Goal: Information Seeking & Learning: Learn about a topic

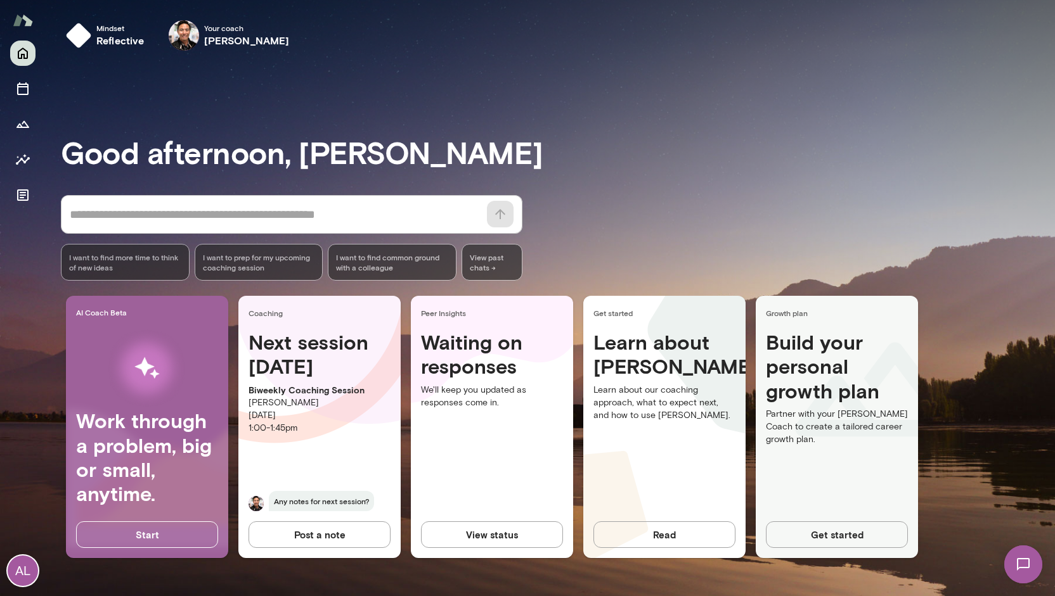
click at [536, 222] on div "* ​ ​ I want to find more time to think of new ideas I want to prep for my upco…" at bounding box center [558, 238] width 994 height 86
click at [705, 188] on div "Good morning, Alex * ​ ​ I want to find more time to think of new ideas I want …" at bounding box center [558, 328] width 994 height 505
click at [470, 539] on button "View status" at bounding box center [492, 535] width 142 height 27
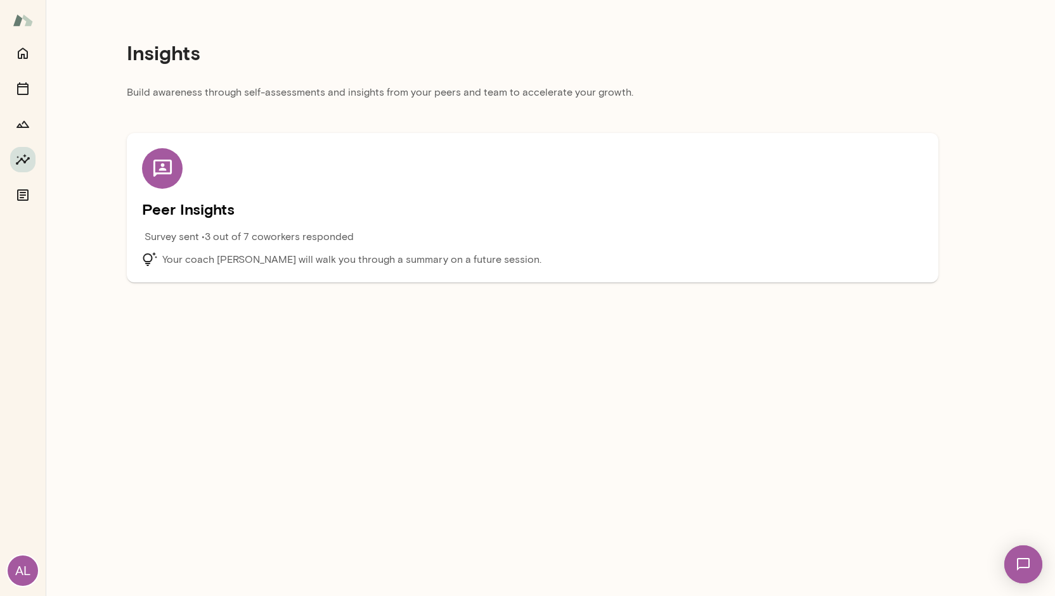
click at [351, 252] on p "Your coach Albert Villarde will walk you through a summary on a future session." at bounding box center [351, 259] width 379 height 15
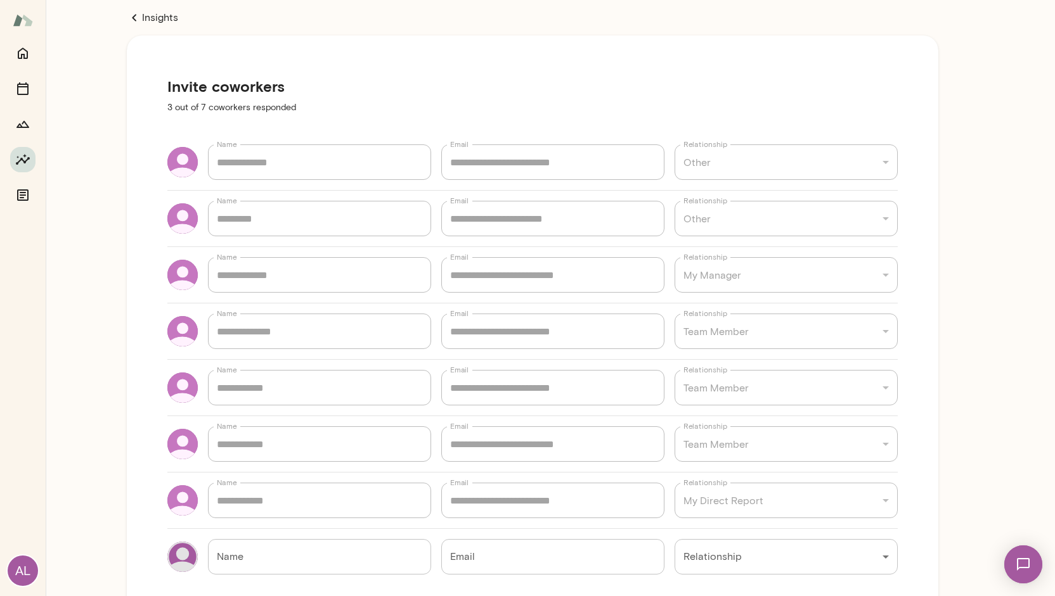
click at [148, 8] on div "**********" at bounding box center [532, 487] width 973 height 974
click at [148, 16] on link "Insights" at bounding box center [532, 17] width 811 height 15
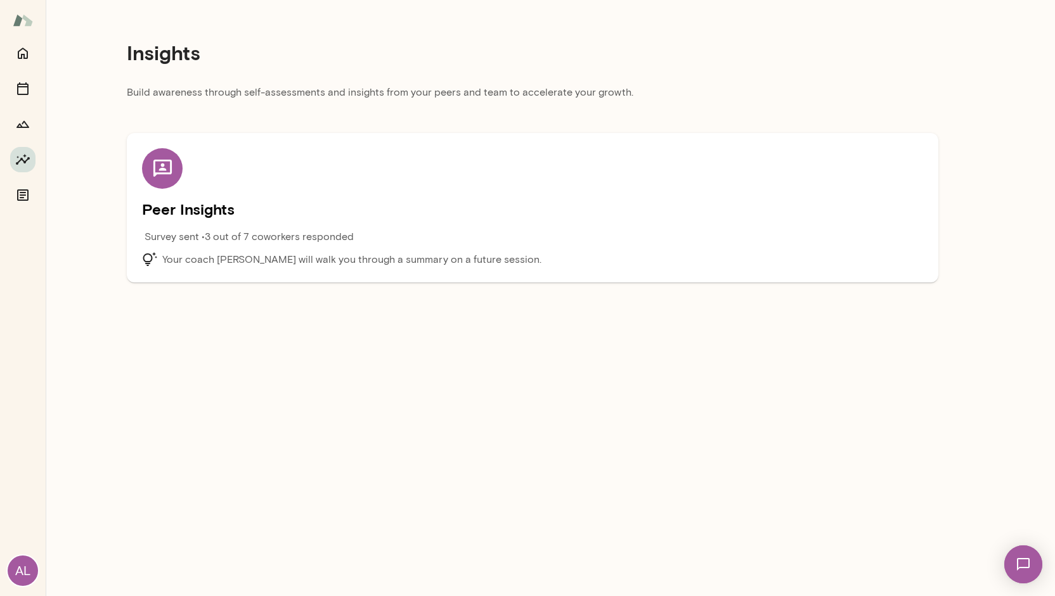
click at [157, 236] on p "Survey sent • 3 out of 7 coworkers responded" at bounding box center [248, 236] width 209 height 15
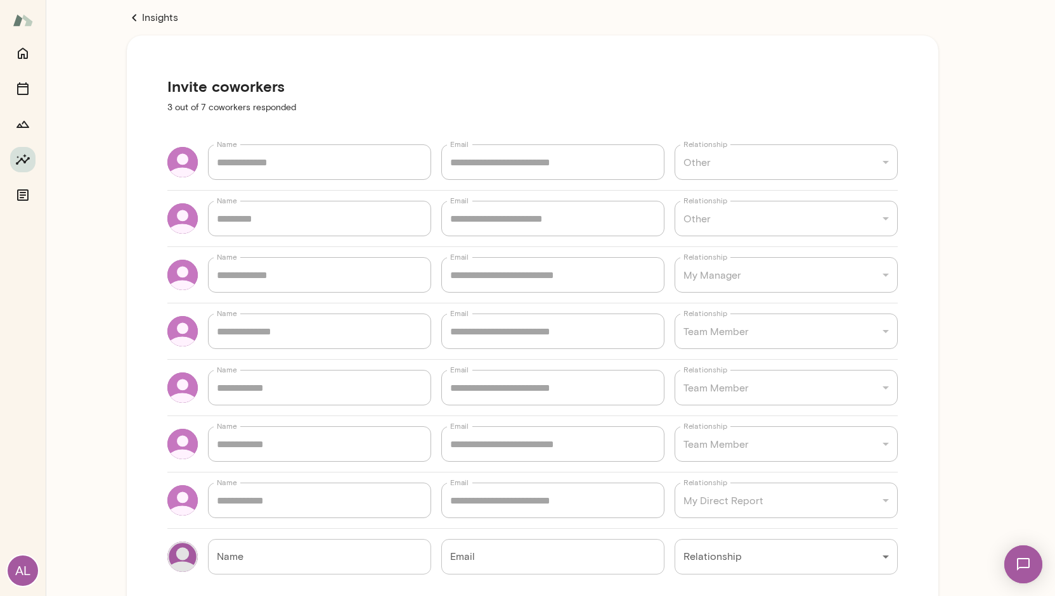
click at [138, 18] on icon at bounding box center [134, 17] width 15 height 15
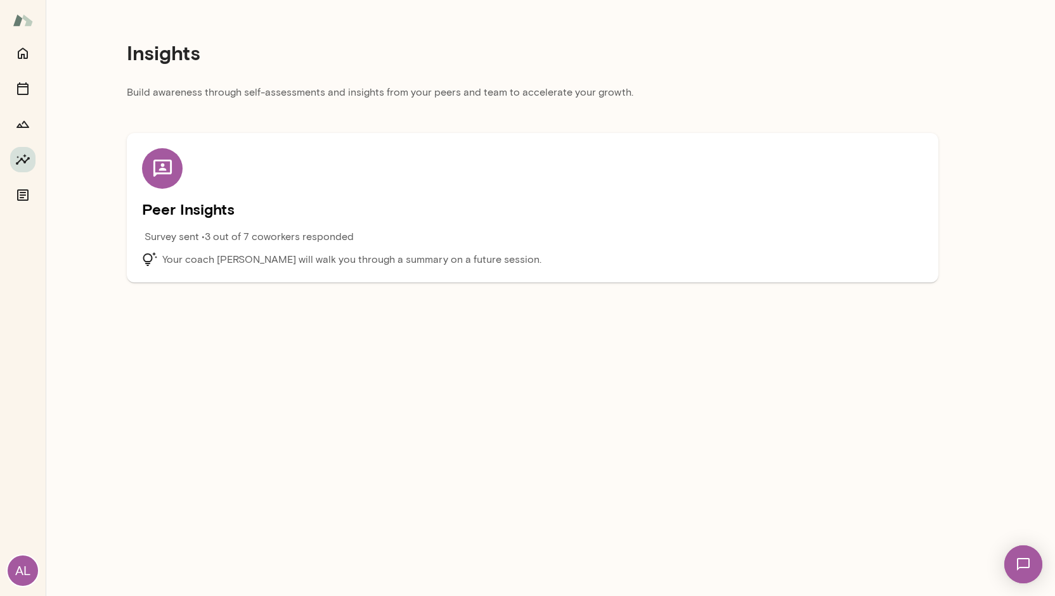
click at [641, 41] on div "Insights" at bounding box center [532, 52] width 811 height 65
drag, startPoint x: 559, startPoint y: 91, endPoint x: 696, endPoint y: 104, distance: 137.5
click at [696, 104] on p "Build awareness through self-assessments and insights from your peers and team …" at bounding box center [532, 96] width 811 height 23
drag, startPoint x: 378, startPoint y: 91, endPoint x: 644, endPoint y: 91, distance: 266.2
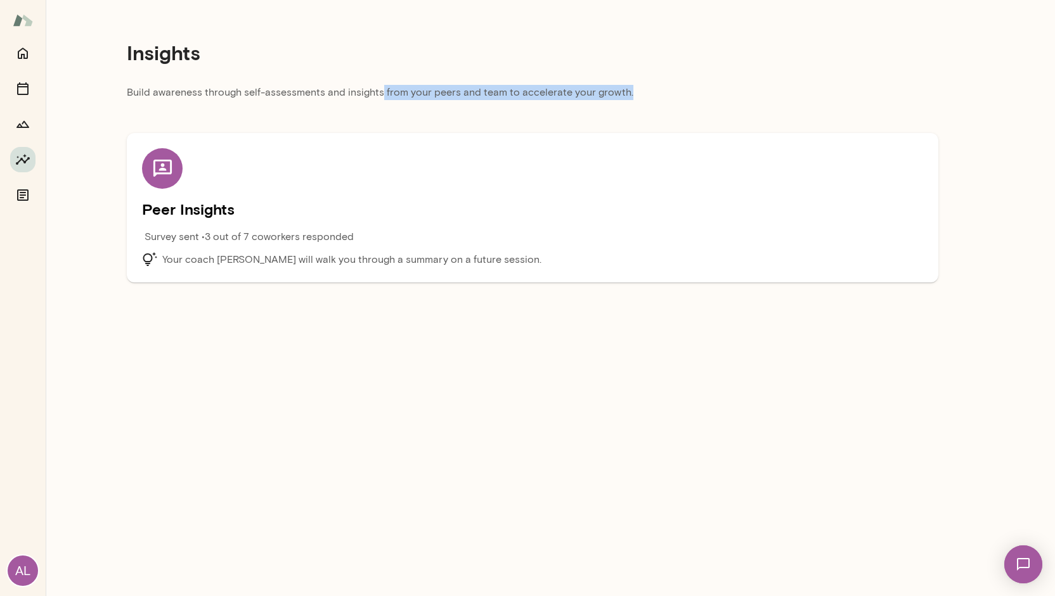
click at [644, 91] on p "Build awareness through self-assessments and insights from your peers and team …" at bounding box center [532, 96] width 811 height 23
drag, startPoint x: 629, startPoint y: 93, endPoint x: 495, endPoint y: 96, distance: 133.8
click at [495, 96] on p "Build awareness through self-assessments and insights from your peers and team …" at bounding box center [532, 96] width 811 height 23
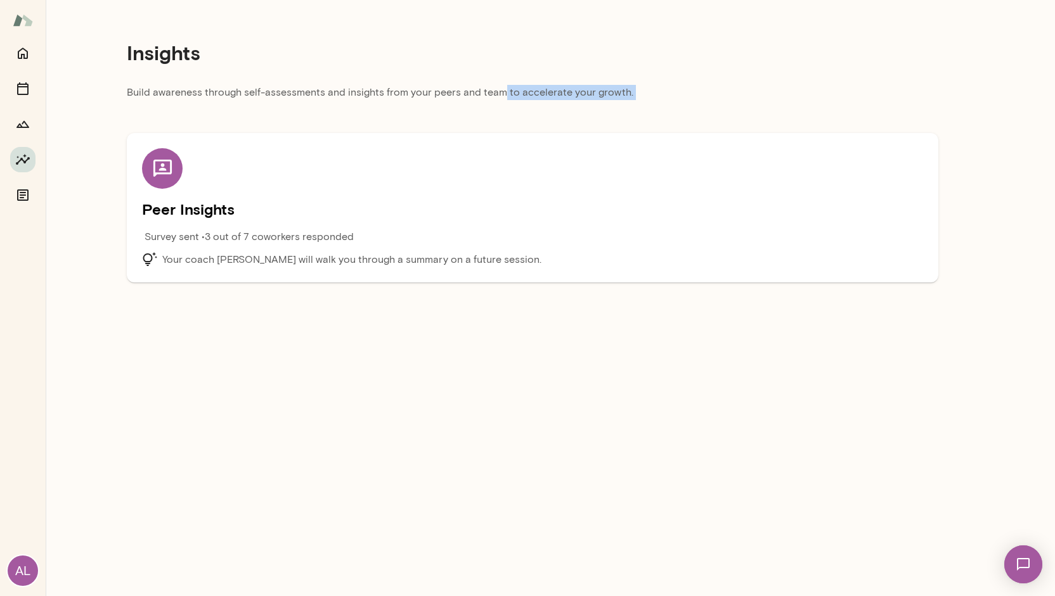
drag, startPoint x: 495, startPoint y: 96, endPoint x: 631, endPoint y: 103, distance: 136.4
click at [631, 103] on p "Build awareness through self-assessments and insights from your peers and team …" at bounding box center [532, 96] width 811 height 23
drag, startPoint x: 618, startPoint y: 98, endPoint x: 482, endPoint y: 101, distance: 136.3
click at [482, 101] on p "Build awareness through self-assessments and insights from your peers and team …" at bounding box center [532, 96] width 811 height 23
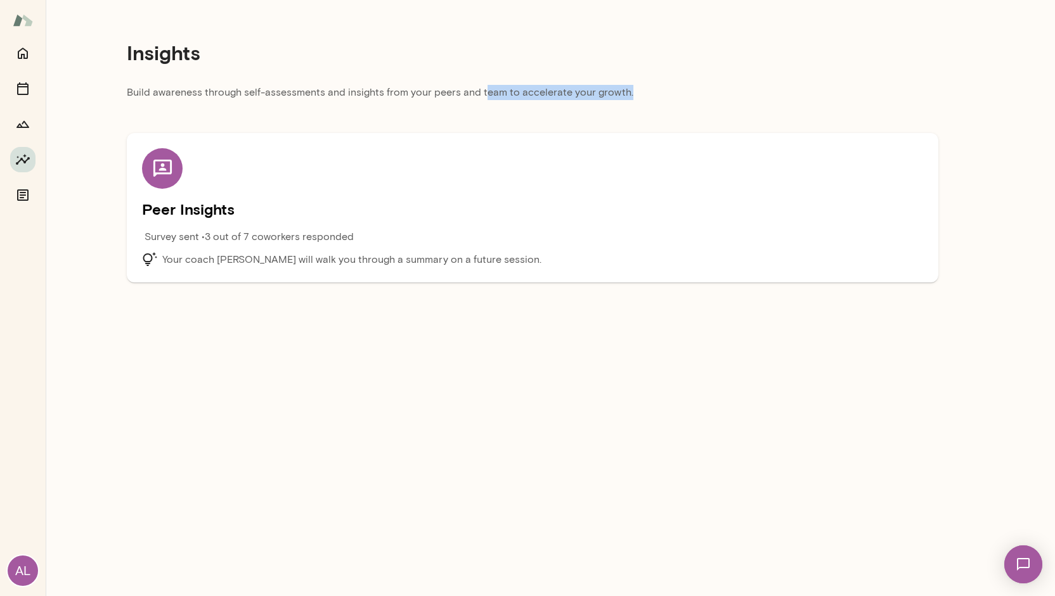
click at [482, 101] on p "Build awareness through self-assessments and insights from your peers and team …" at bounding box center [532, 96] width 811 height 23
drag, startPoint x: 130, startPoint y: 50, endPoint x: 466, endPoint y: 76, distance: 337.5
click at [466, 76] on div "Insights" at bounding box center [532, 52] width 811 height 65
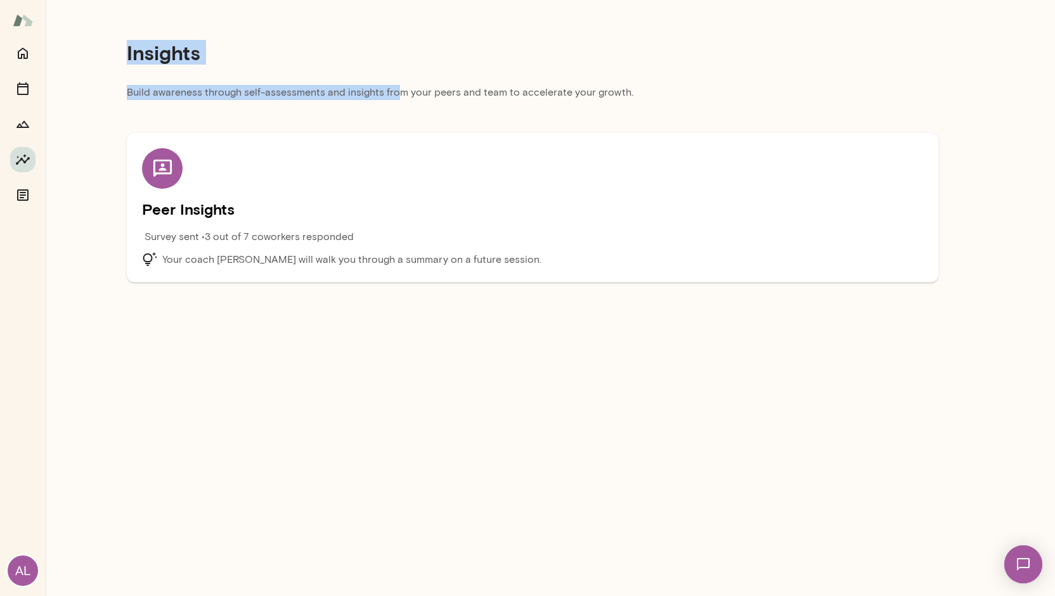
drag, startPoint x: 118, startPoint y: 45, endPoint x: 413, endPoint y: 93, distance: 299.2
click at [409, 92] on div "Insights Build awareness through self-assessments and insights from your peers …" at bounding box center [532, 146] width 973 height 293
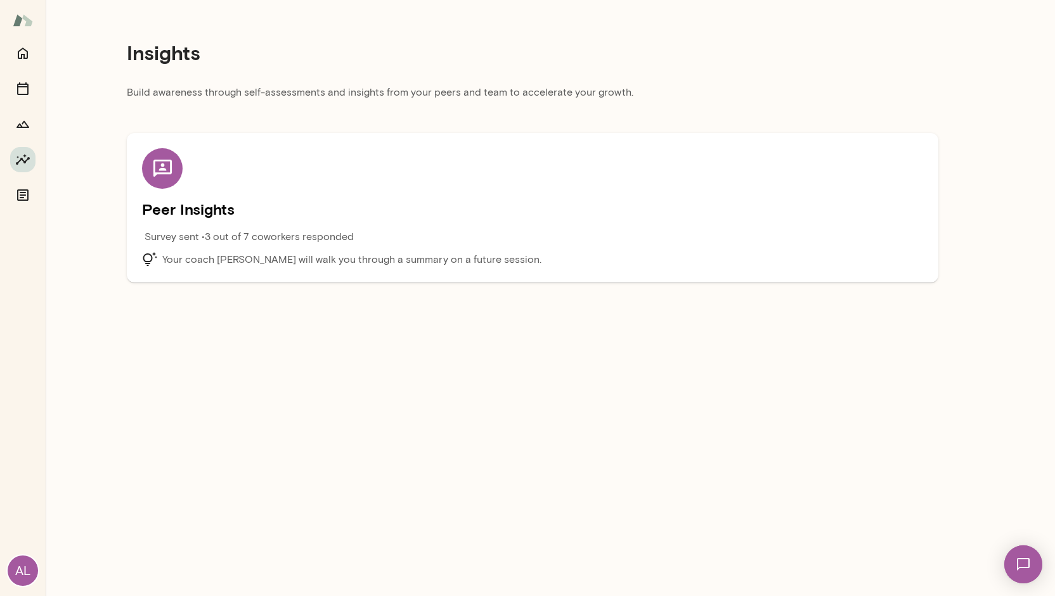
click at [413, 93] on p "Build awareness through self-assessments and insights from your peers and team …" at bounding box center [532, 96] width 811 height 23
drag, startPoint x: 602, startPoint y: 84, endPoint x: 742, endPoint y: 87, distance: 140.1
click at [742, 87] on p "Build awareness through self-assessments and insights from your peers and team …" at bounding box center [532, 96] width 811 height 23
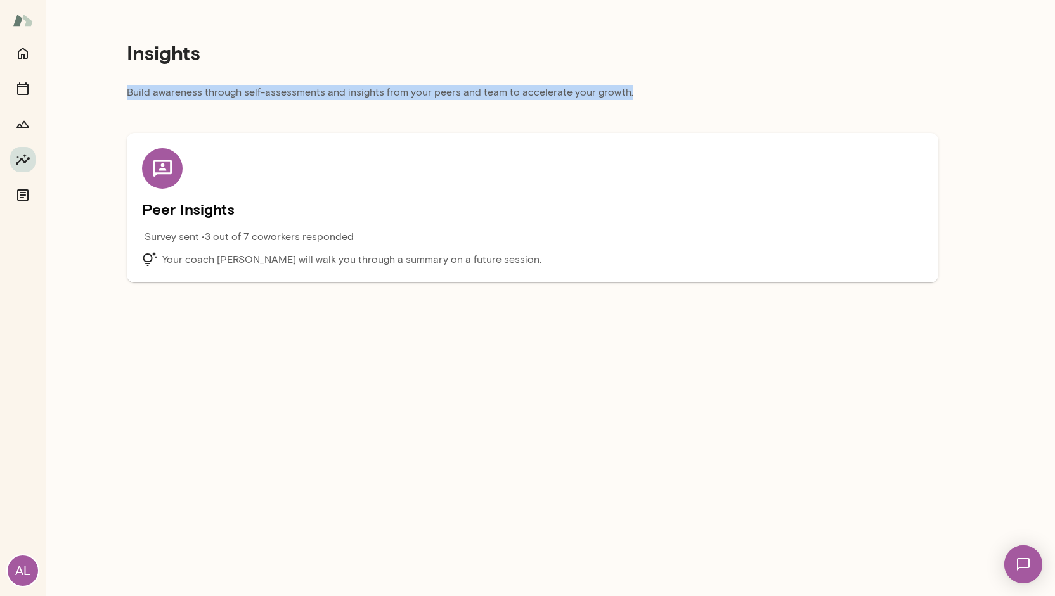
drag, startPoint x: 685, startPoint y: 92, endPoint x: 450, endPoint y: 77, distance: 235.6
click at [450, 77] on div "Insights Build awareness through self-assessments and insights from your peers …" at bounding box center [532, 146] width 973 height 293
click at [450, 77] on div "Insights" at bounding box center [532, 52] width 811 height 65
drag, startPoint x: 428, startPoint y: 96, endPoint x: 687, endPoint y: 91, distance: 258.6
click at [686, 91] on p "Build awareness through self-assessments and insights from your peers and team …" at bounding box center [532, 96] width 811 height 23
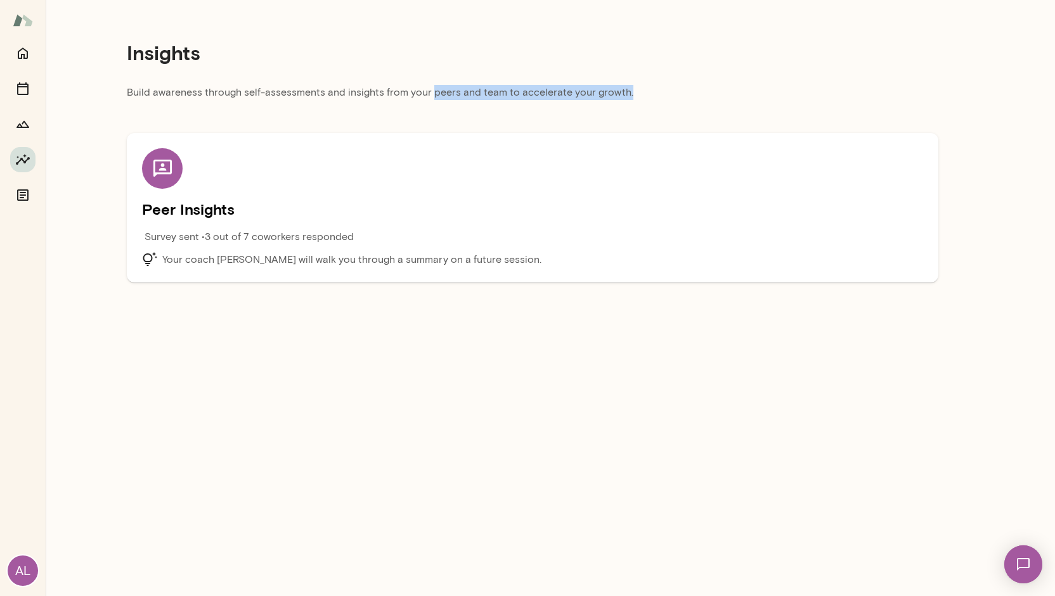
click at [687, 91] on p "Build awareness through self-assessments and insights from your peers and team …" at bounding box center [532, 96] width 811 height 23
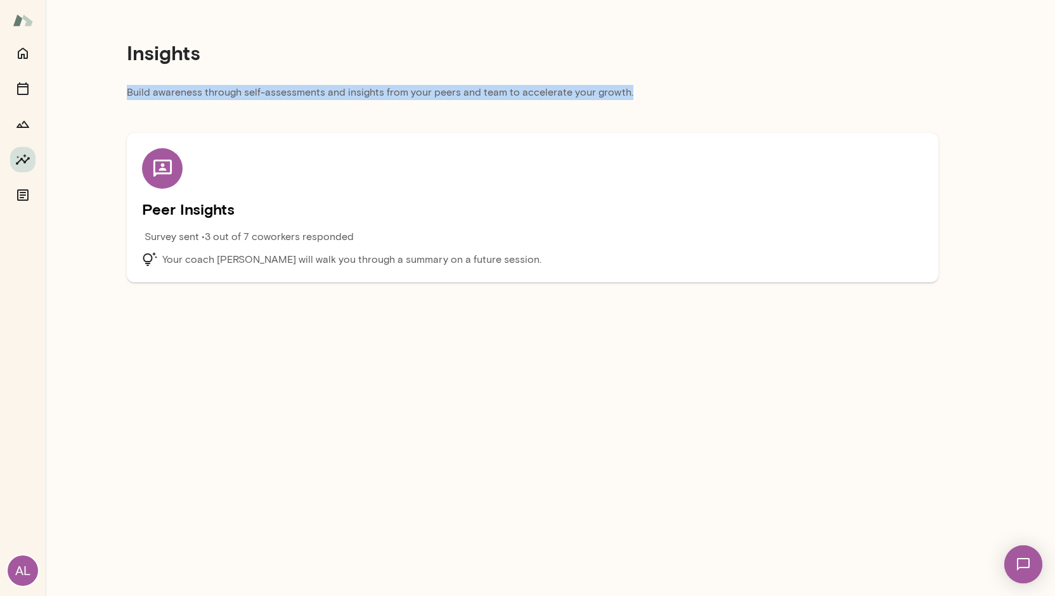
drag, startPoint x: 658, startPoint y: 93, endPoint x: 411, endPoint y: 81, distance: 247.4
click at [411, 81] on div "Insights Build awareness through self-assessments and insights from your peers …" at bounding box center [532, 146] width 973 height 293
click at [411, 81] on div "Insights" at bounding box center [532, 52] width 811 height 65
drag, startPoint x: 373, startPoint y: 96, endPoint x: 594, endPoint y: 70, distance: 222.7
click at [593, 70] on div "Insights Build awareness through self-assessments and insights from your peers …" at bounding box center [532, 146] width 973 height 293
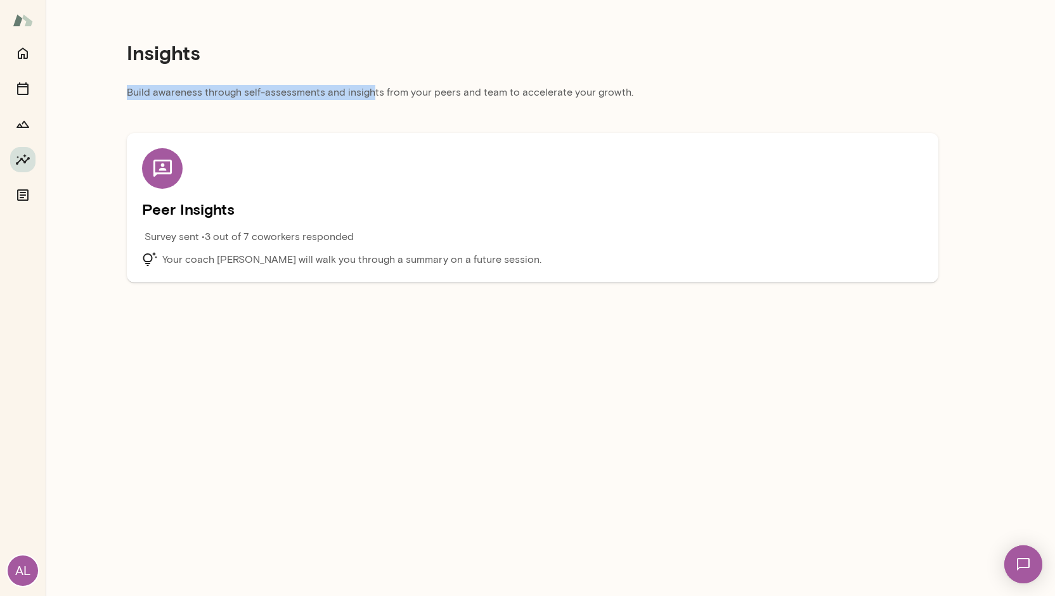
click at [595, 70] on div "Insights" at bounding box center [532, 52] width 811 height 65
drag, startPoint x: 622, startPoint y: 87, endPoint x: 472, endPoint y: 83, distance: 150.2
click at [472, 83] on div "Insights Build awareness through self-assessments and insights from your peers …" at bounding box center [532, 146] width 973 height 293
click at [472, 83] on div "Insights" at bounding box center [532, 52] width 811 height 65
drag, startPoint x: 532, startPoint y: 90, endPoint x: 656, endPoint y: 83, distance: 124.4
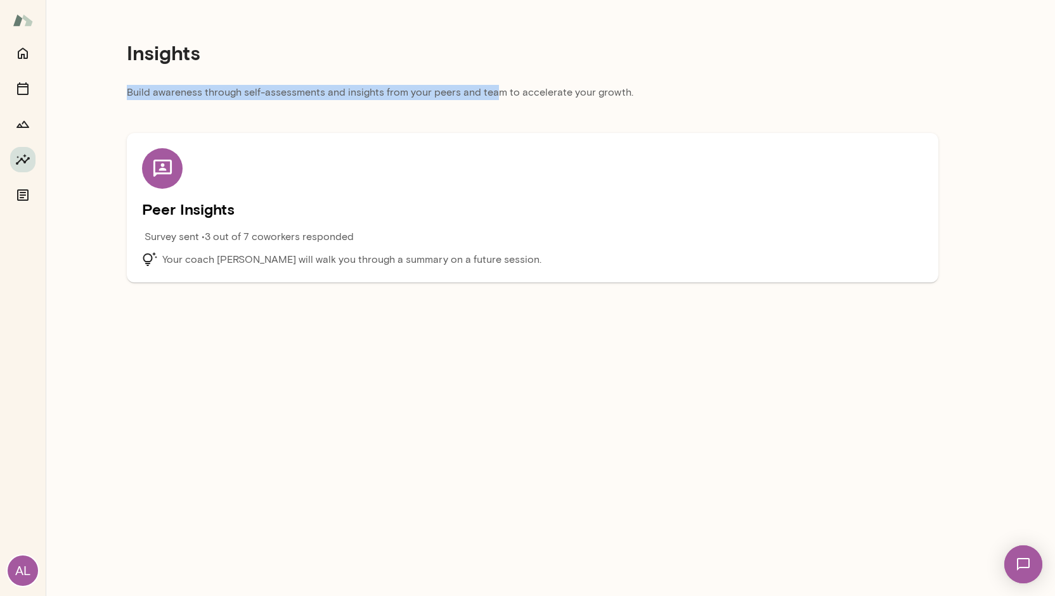
click at [656, 83] on div "Insights Build awareness through self-assessments and insights from your peers …" at bounding box center [532, 146] width 973 height 293
click at [656, 83] on div "Insights" at bounding box center [532, 52] width 811 height 65
drag, startPoint x: 408, startPoint y: 89, endPoint x: 587, endPoint y: 77, distance: 179.2
click at [587, 77] on div "Insights Build awareness through self-assessments and insights from your peers …" at bounding box center [532, 146] width 973 height 293
click at [587, 77] on div "Insights" at bounding box center [532, 52] width 811 height 65
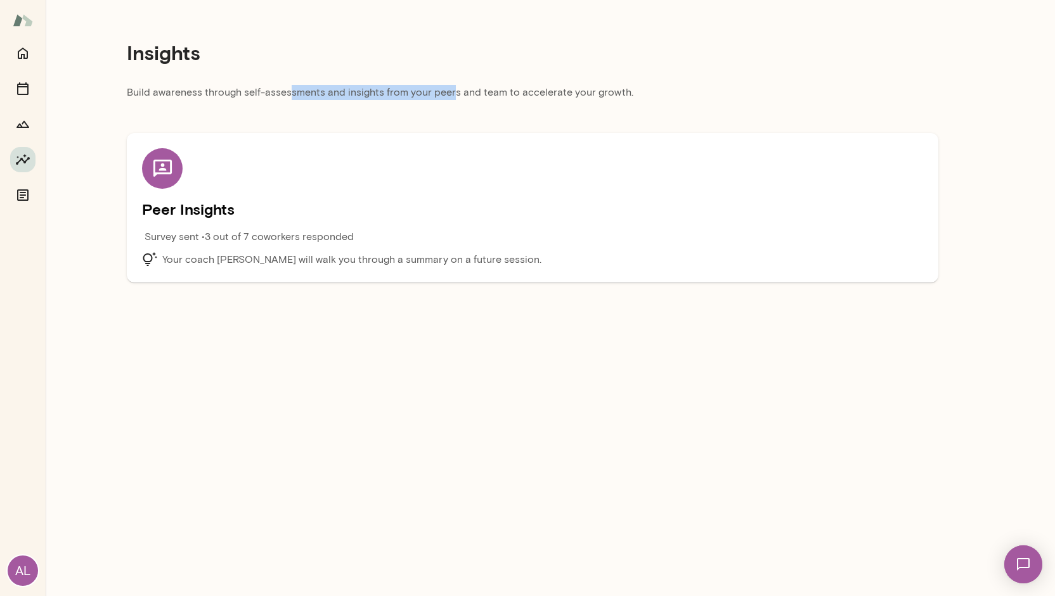
drag, startPoint x: 285, startPoint y: 87, endPoint x: 450, endPoint y: 98, distance: 165.1
click at [450, 98] on p "Build awareness through self-assessments and insights from your peers and team …" at bounding box center [532, 96] width 811 height 23
